Goal: Task Accomplishment & Management: Use online tool/utility

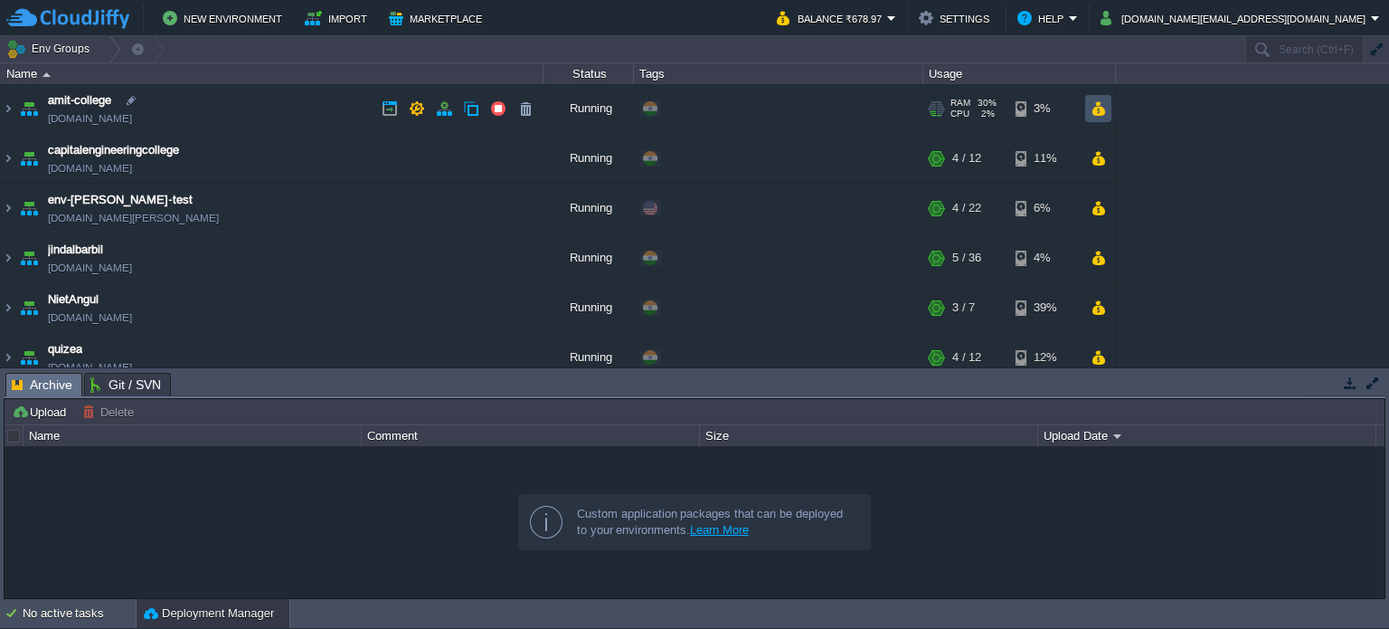
click at [1095, 104] on button "button" at bounding box center [1098, 108] width 15 height 16
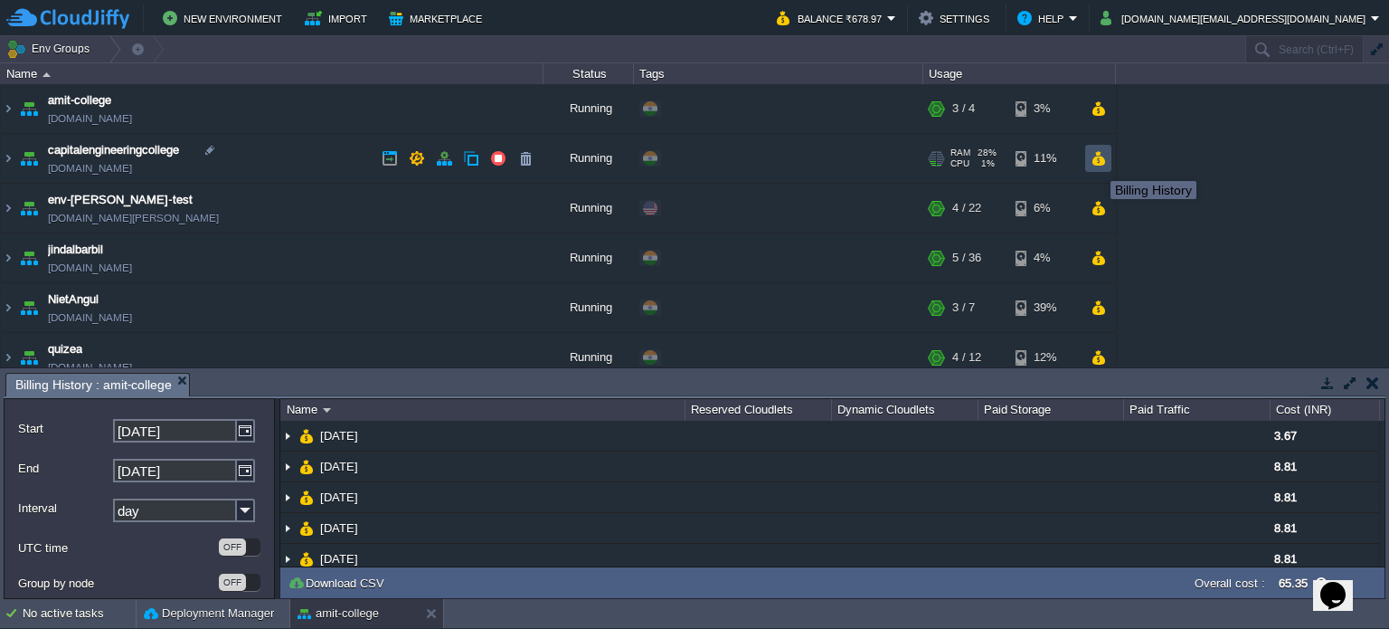
click at [1101, 155] on button "button" at bounding box center [1098, 158] width 15 height 16
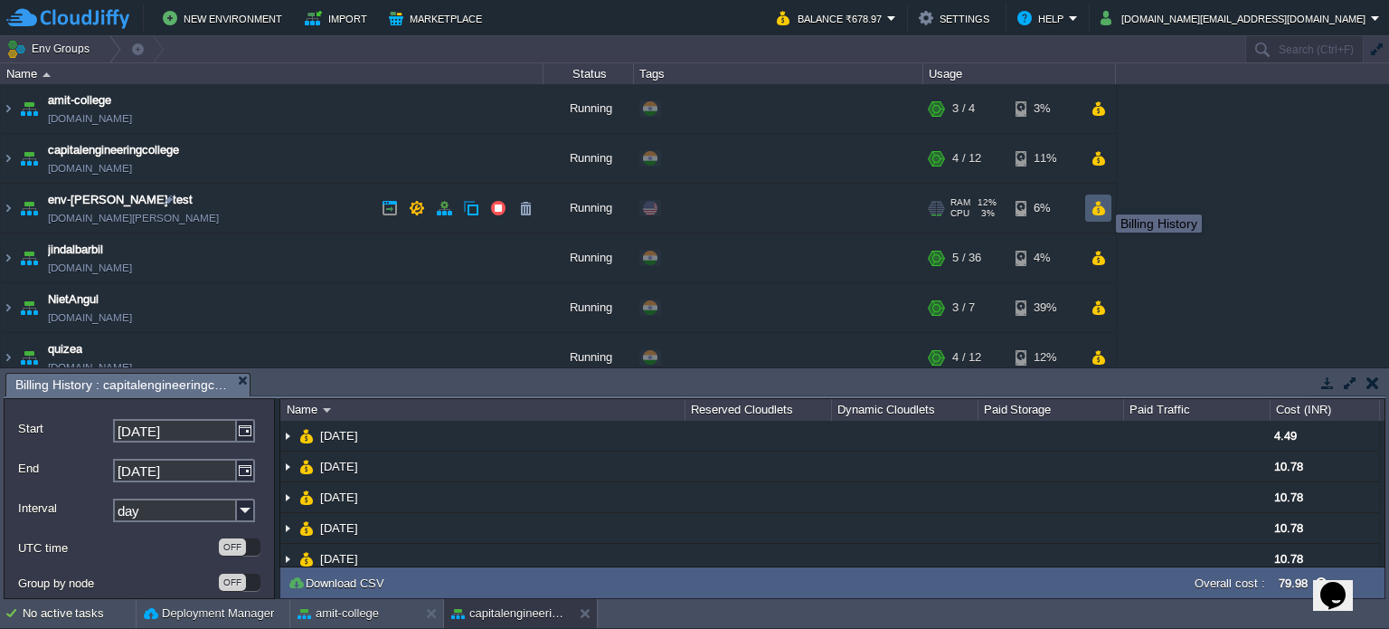
click at [1101, 212] on button "button" at bounding box center [1098, 208] width 15 height 16
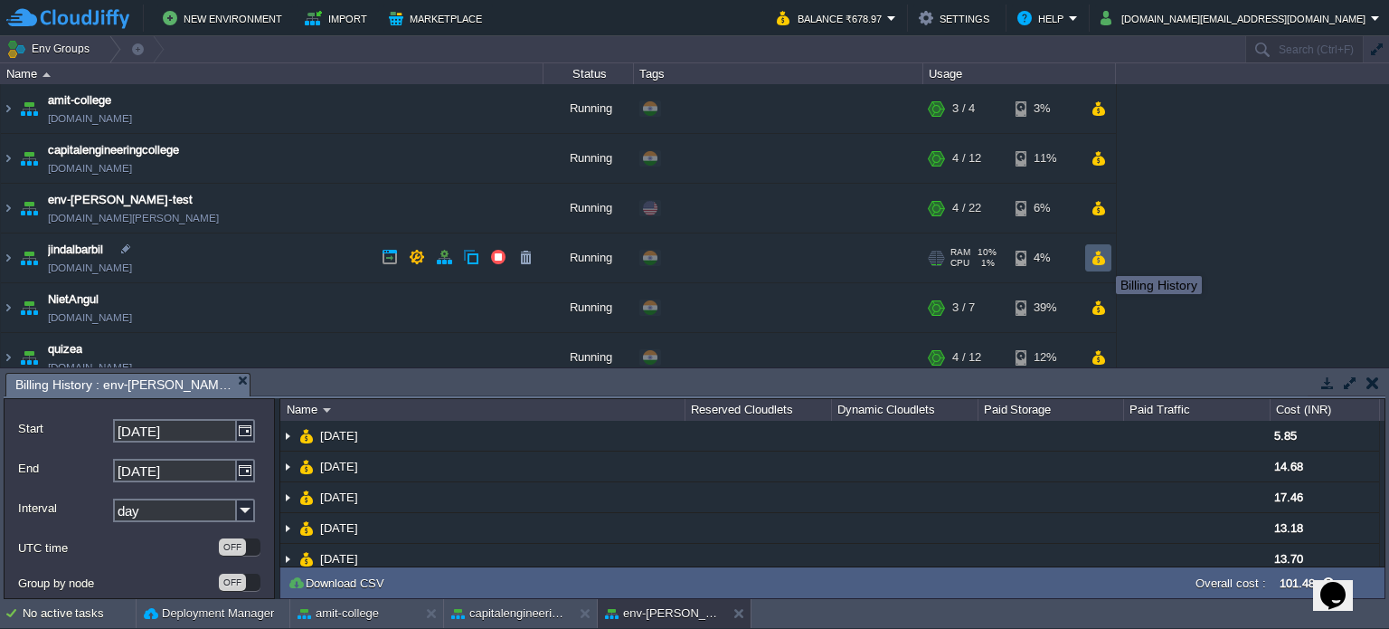
click at [1103, 266] on td at bounding box center [1098, 257] width 26 height 27
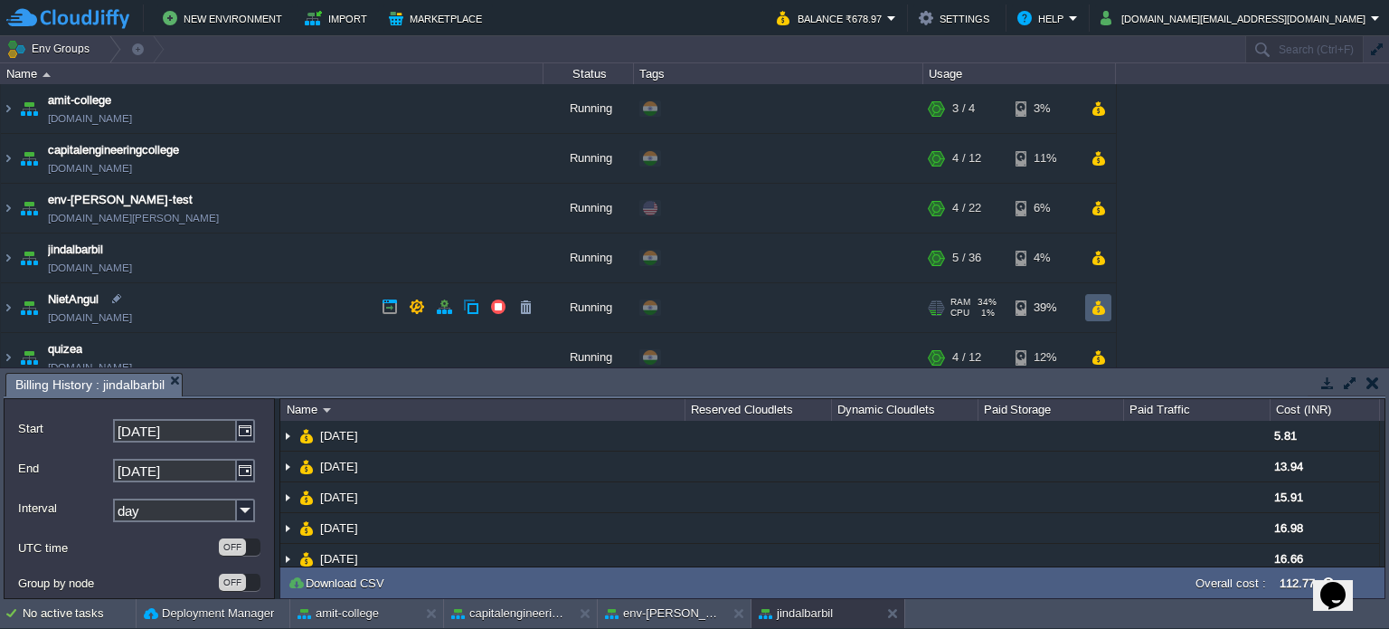
click at [1100, 316] on td at bounding box center [1098, 307] width 26 height 27
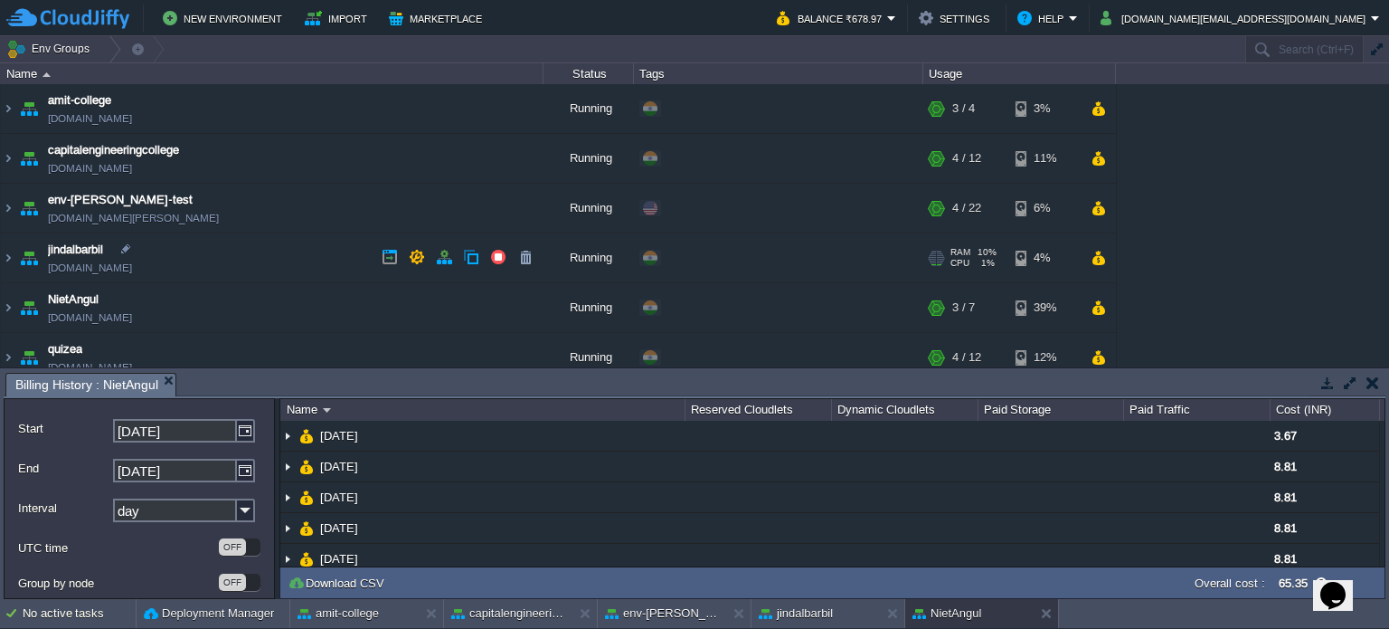
scroll to position [90, 0]
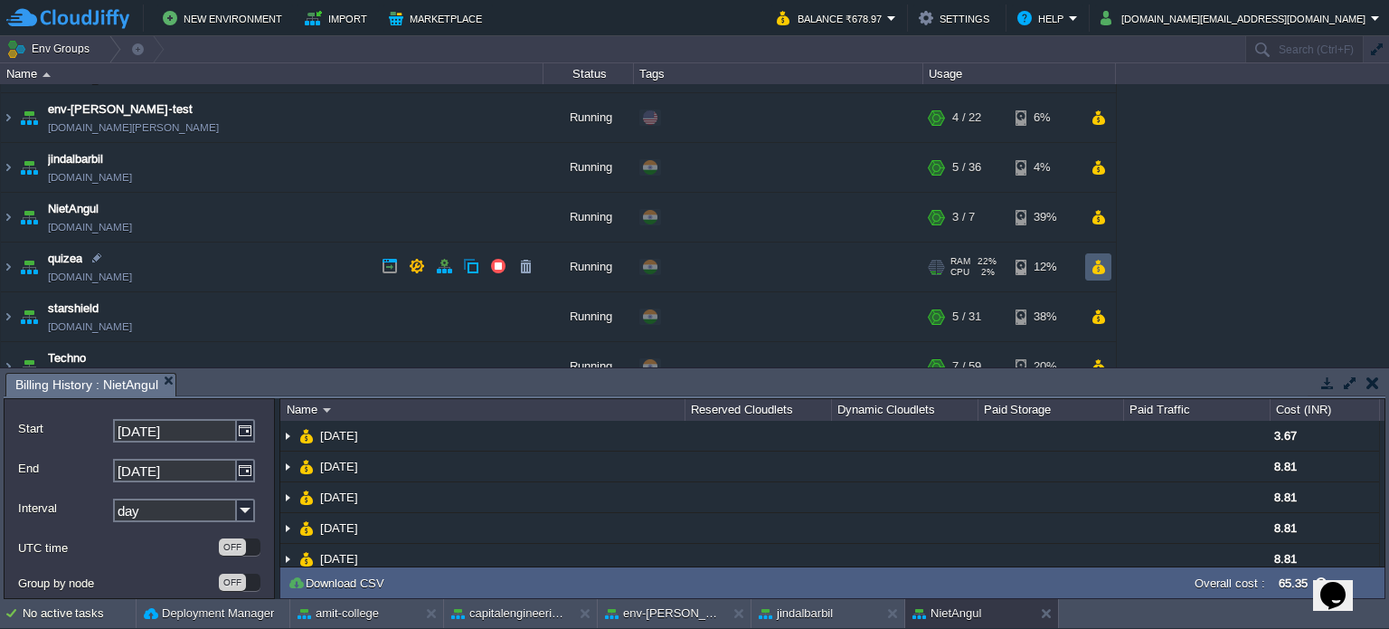
click at [1103, 260] on button "button" at bounding box center [1098, 267] width 15 height 16
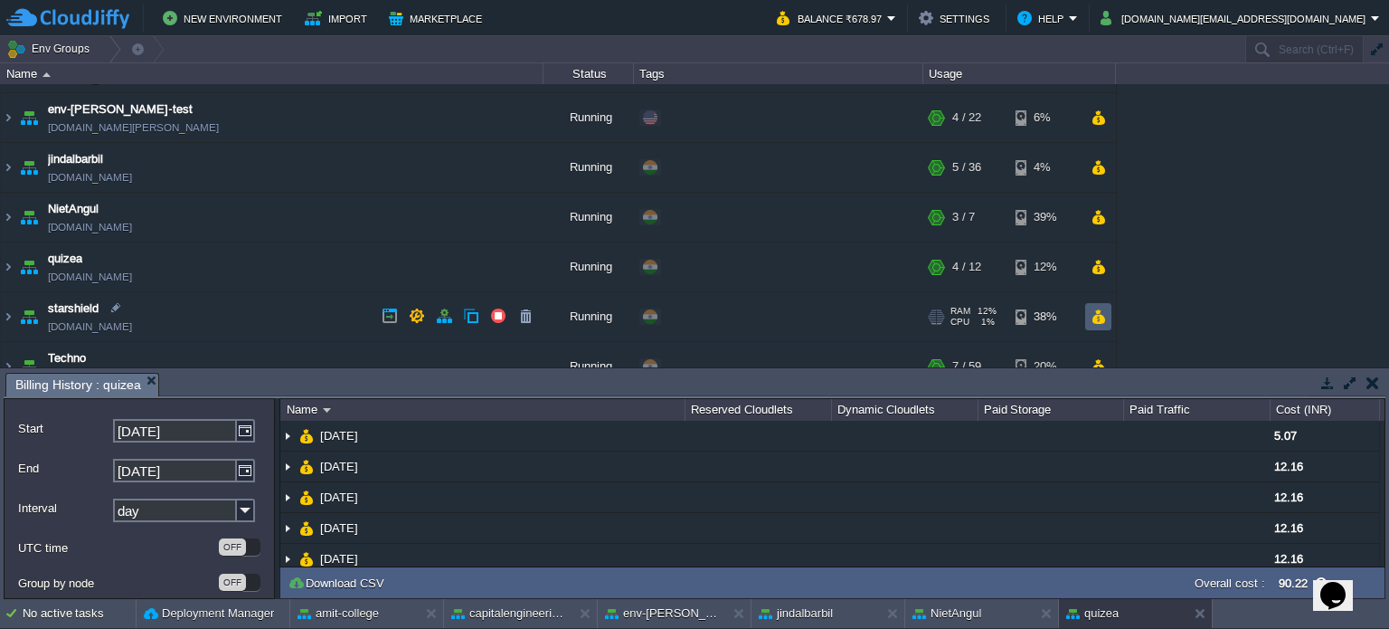
click at [1108, 320] on td at bounding box center [1098, 316] width 26 height 27
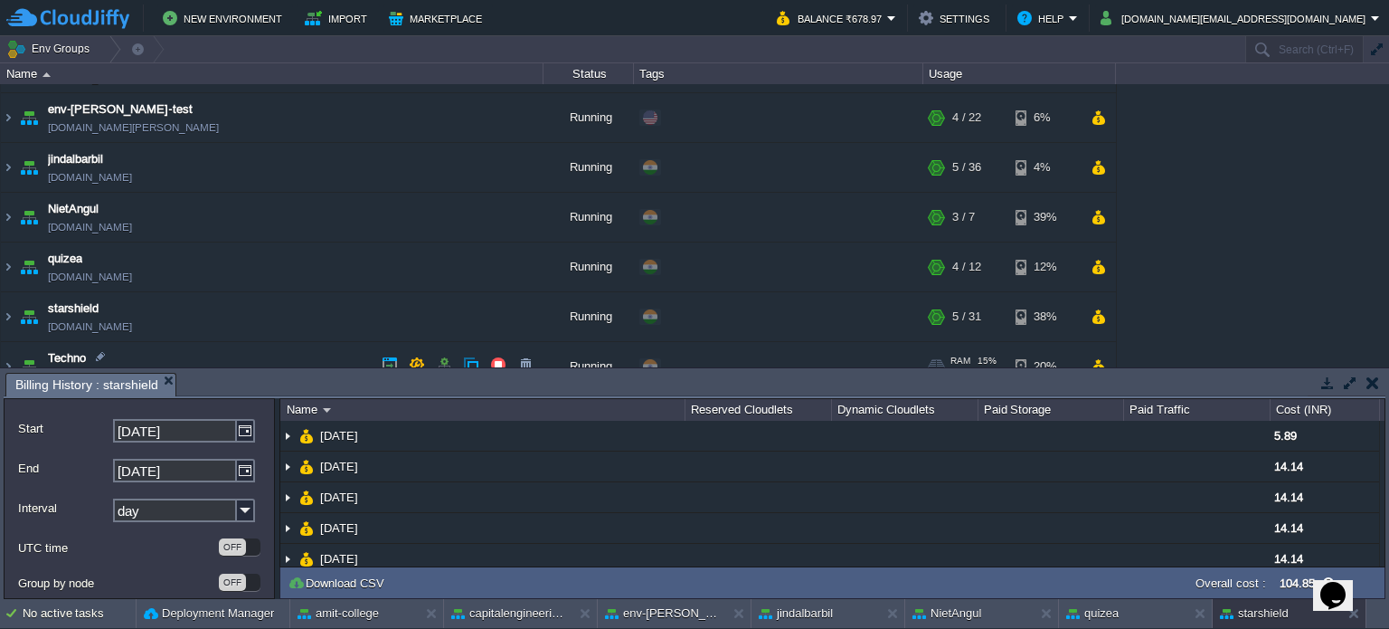
scroll to position [212, 0]
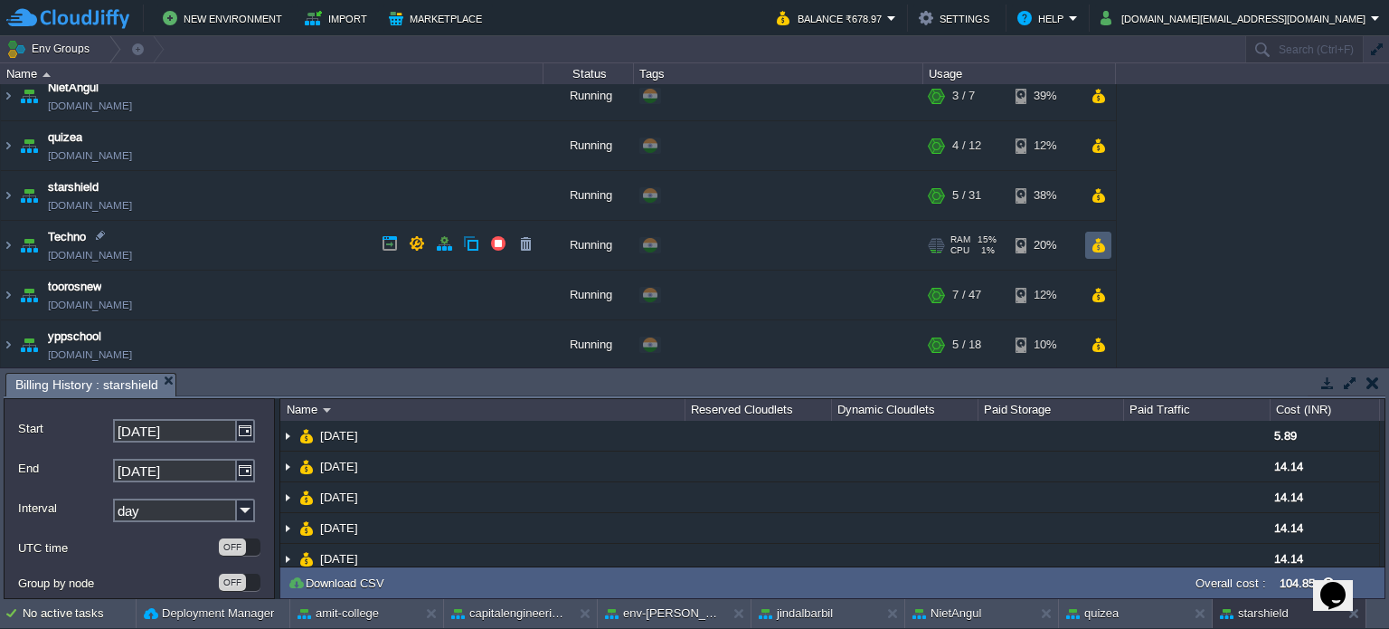
click at [1107, 245] on td at bounding box center [1098, 245] width 26 height 27
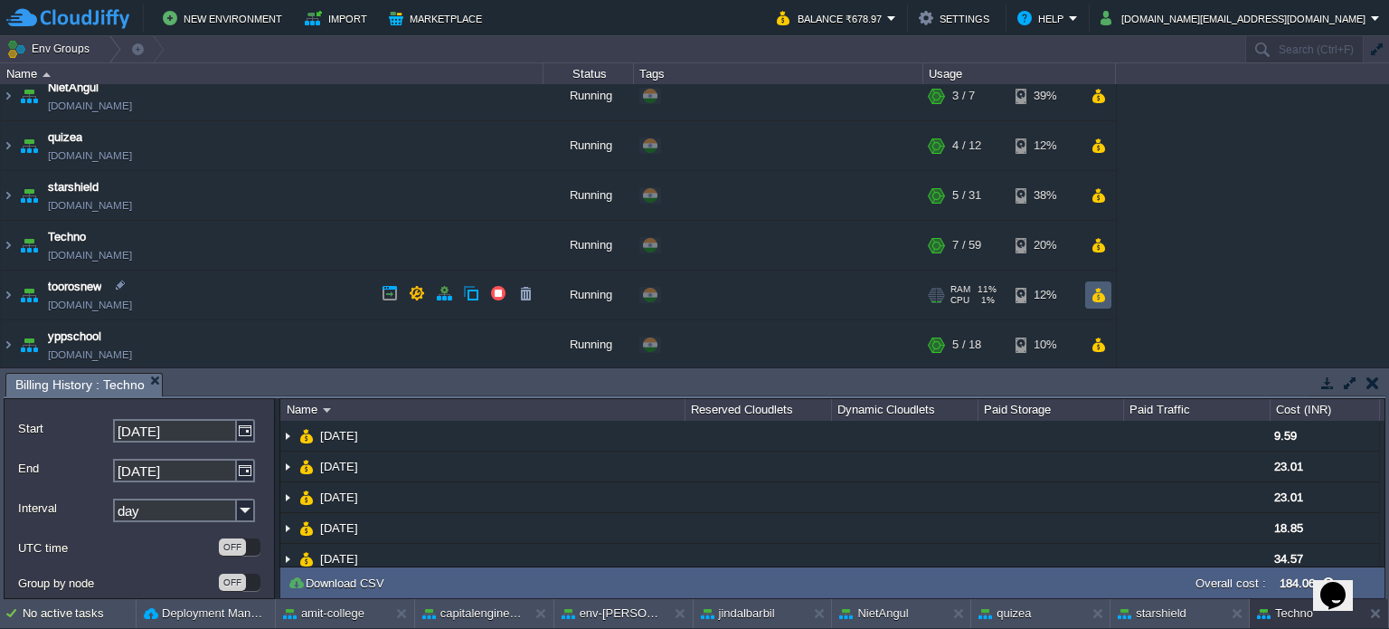
click at [1085, 291] on td at bounding box center [1098, 294] width 26 height 27
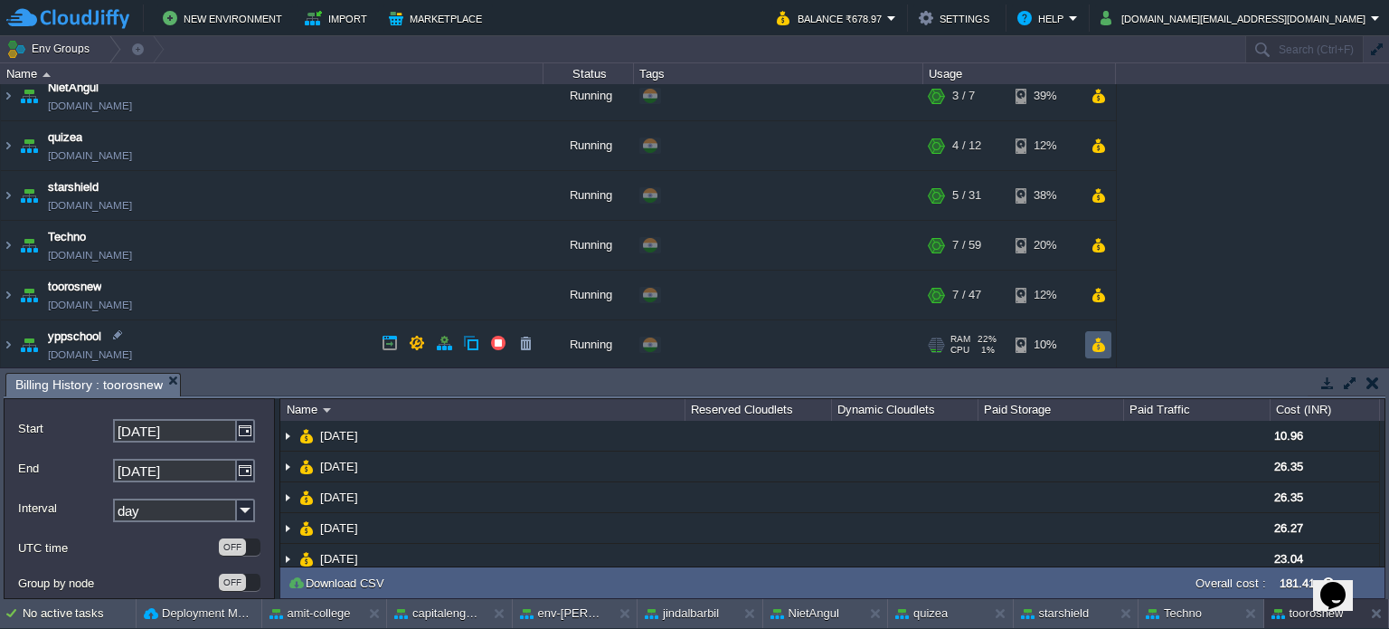
click at [1097, 348] on button "button" at bounding box center [1098, 344] width 15 height 16
